Goal: Book appointment/travel/reservation

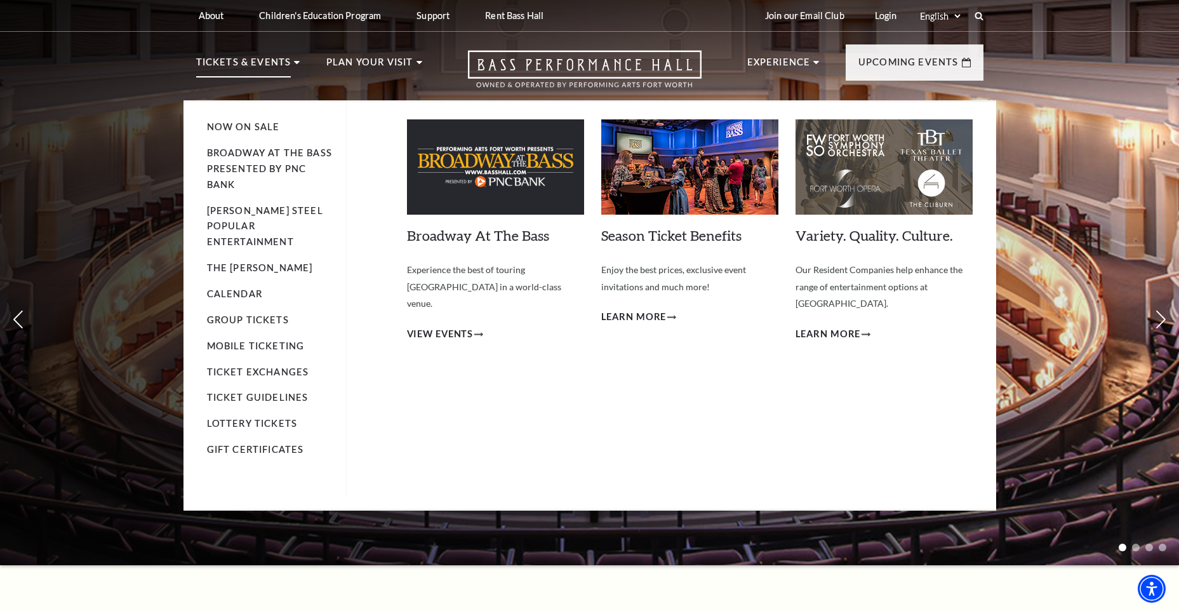
click at [273, 70] on p "Tickets & Events" at bounding box center [243, 66] width 95 height 23
click at [460, 326] on span "View Events" at bounding box center [440, 334] width 67 height 16
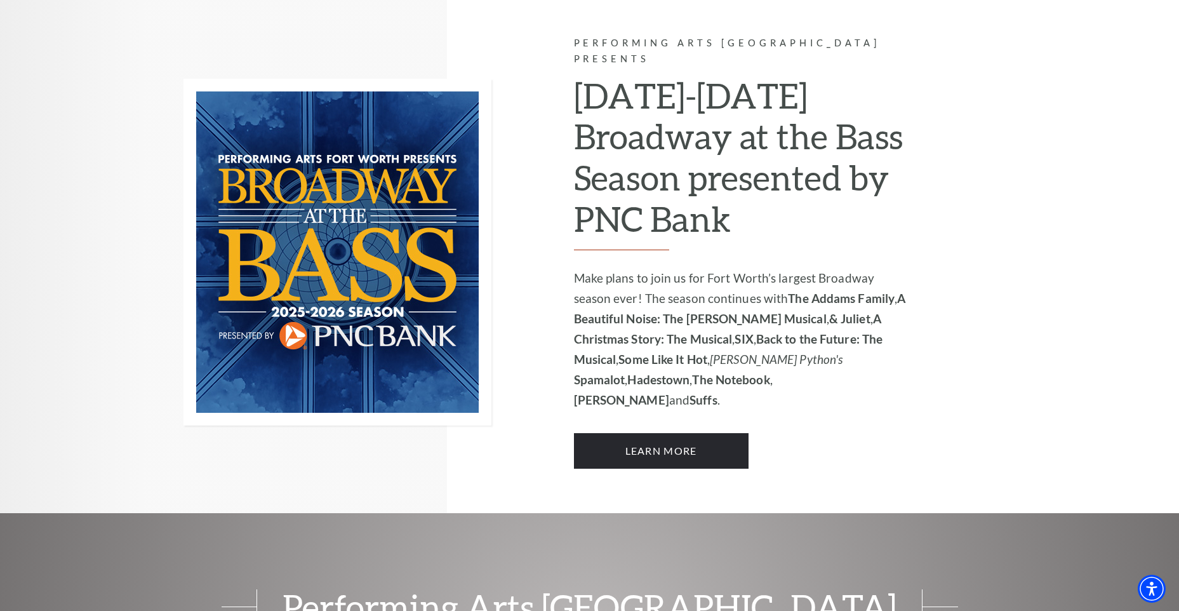
scroll to position [825, 0]
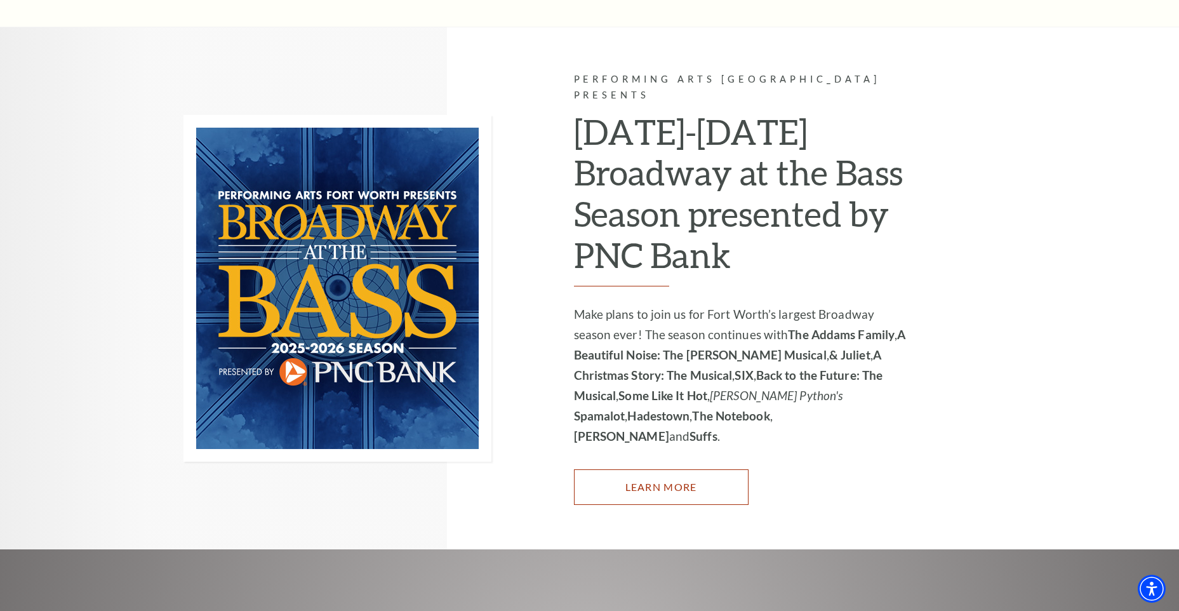
click at [655, 469] on link "Learn More" at bounding box center [661, 487] width 175 height 36
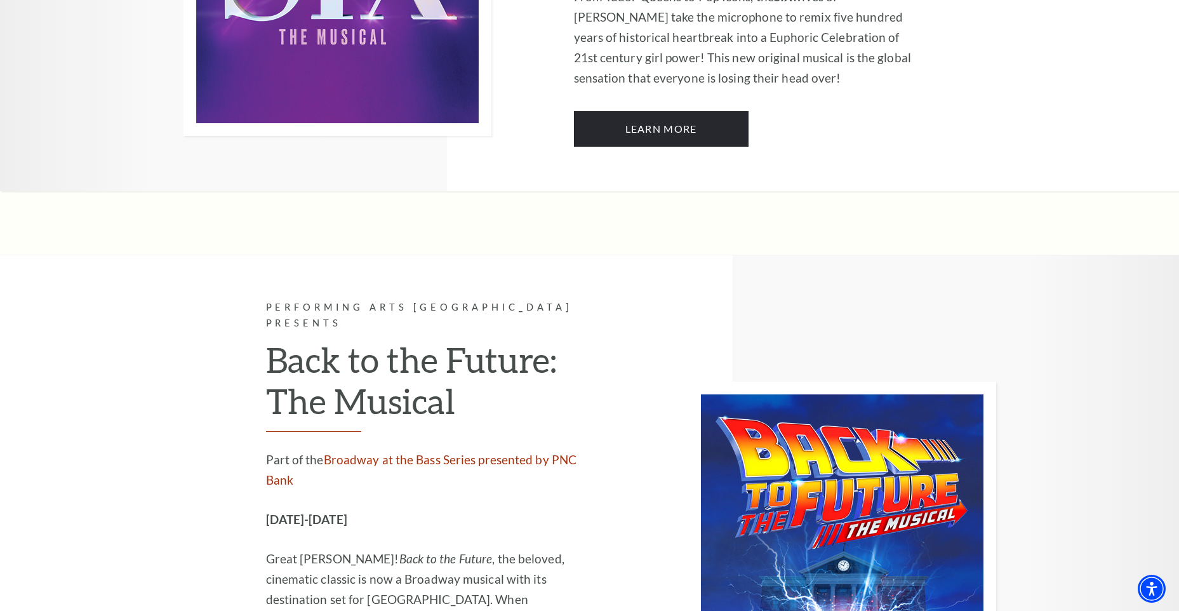
scroll to position [4381, 0]
